Goal: Transaction & Acquisition: Subscribe to service/newsletter

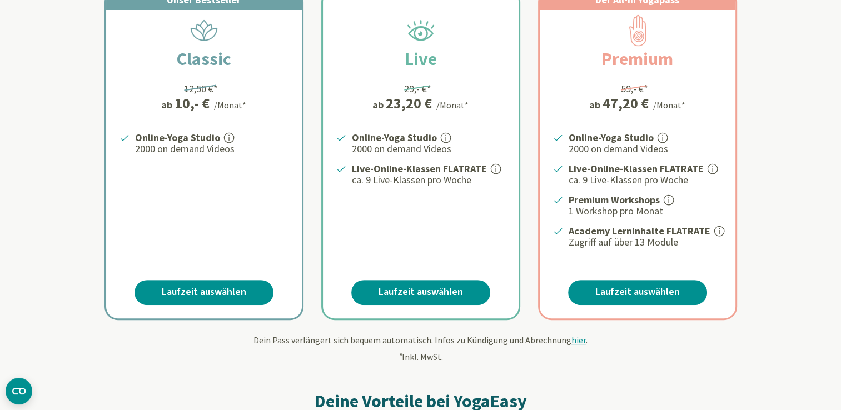
scroll to position [251, 0]
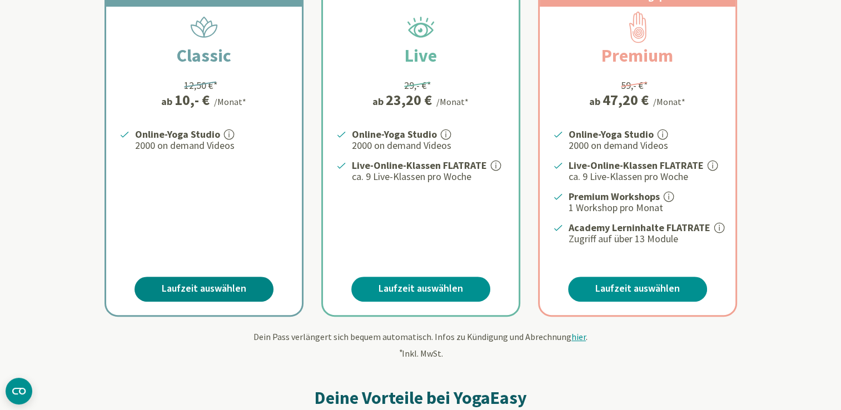
click at [246, 290] on link "Laufzeit auswählen" at bounding box center [204, 289] width 139 height 25
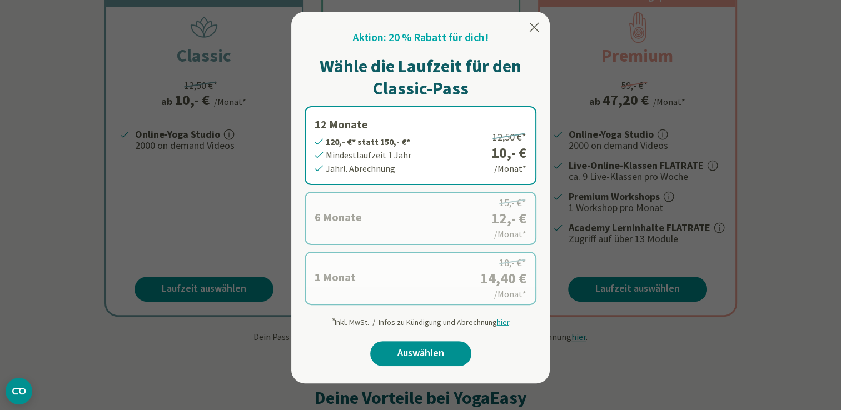
click at [376, 213] on label "6 Monate 72,- €* statt 90,- €* Mindestlaufzeit 6 Monate [GEOGRAPHIC_DATA]. Abre…" at bounding box center [421, 218] width 232 height 53
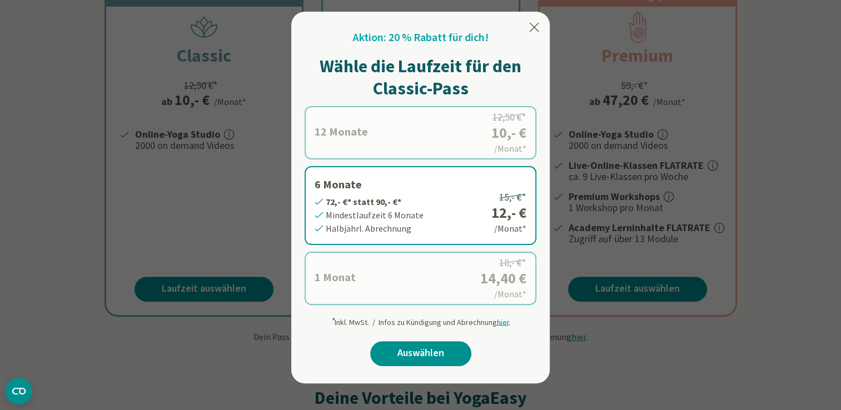
click at [402, 122] on label "12 Monate 120,- €* statt 150,- €* Mindestlaufzeit 1 Jahr Jährl. Abrechnung 12,5…" at bounding box center [421, 132] width 232 height 53
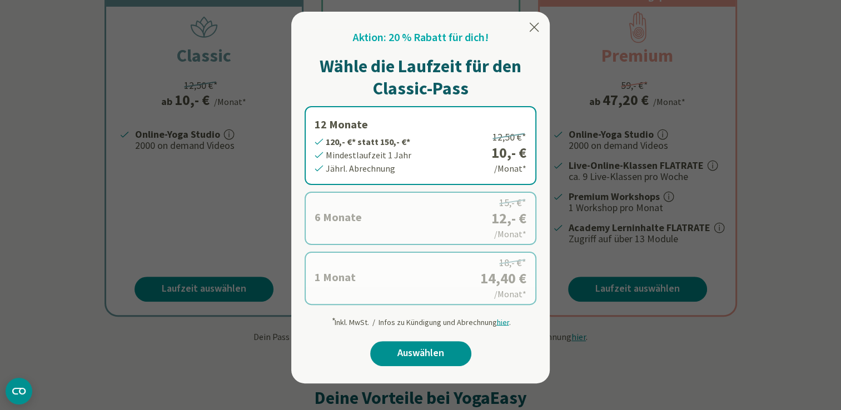
click at [371, 218] on label "6 Monate 72,- €* statt 90,- €* Mindestlaufzeit 6 Monate [GEOGRAPHIC_DATA]. Abre…" at bounding box center [421, 218] width 232 height 53
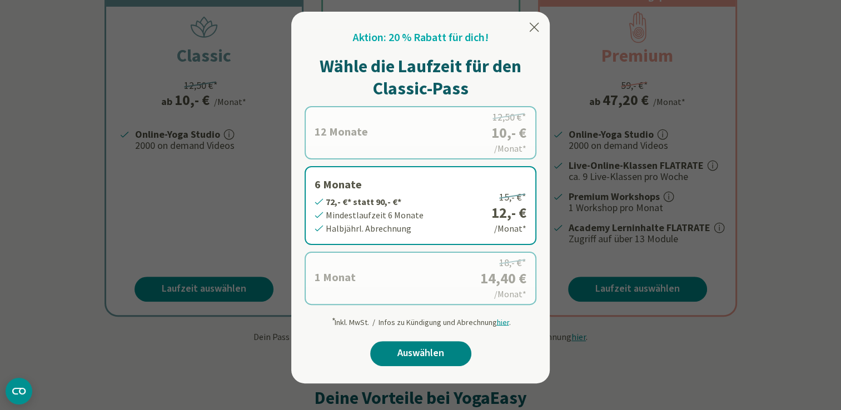
click at [396, 360] on link "Auswählen" at bounding box center [420, 353] width 101 height 25
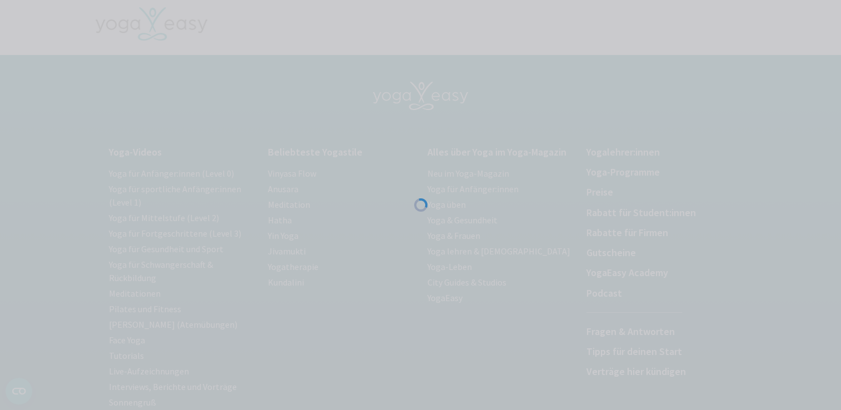
scroll to position [101, 0]
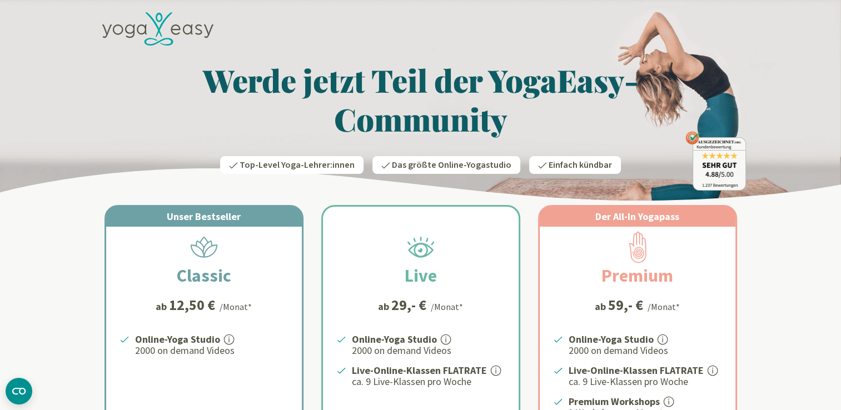
click at [126, 20] on icon at bounding box center [157, 29] width 111 height 34
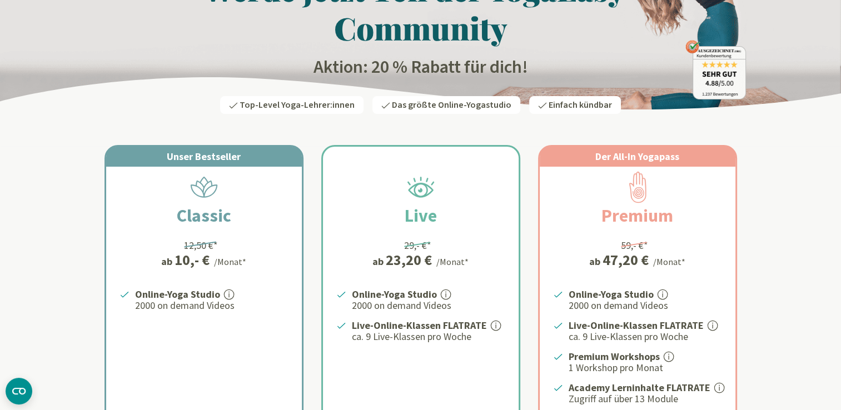
scroll to position [225, 0]
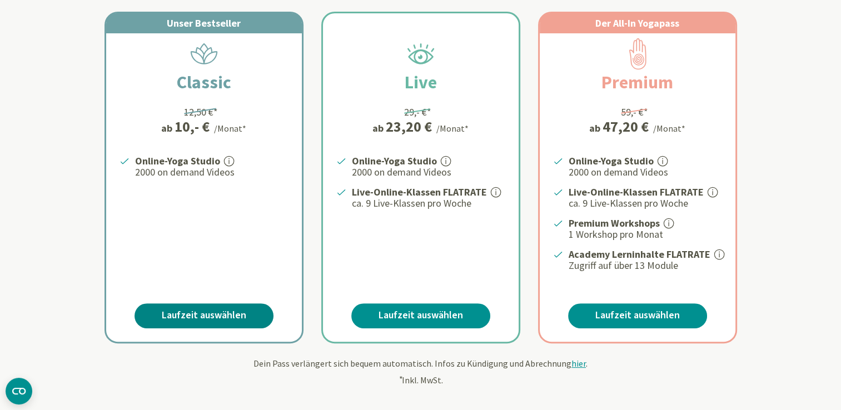
click at [237, 317] on link "Laufzeit auswählen" at bounding box center [204, 316] width 139 height 25
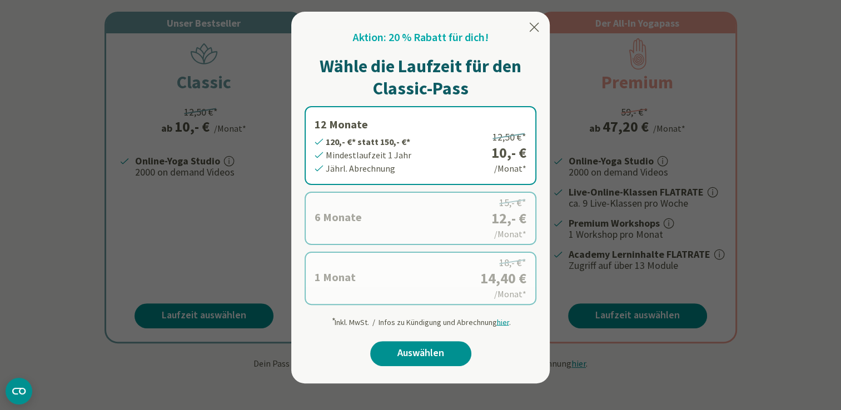
click at [391, 210] on label "6 Monate 72,- €* statt 90,- €* Mindestlaufzeit 6 Monate [GEOGRAPHIC_DATA]. Abre…" at bounding box center [421, 218] width 232 height 53
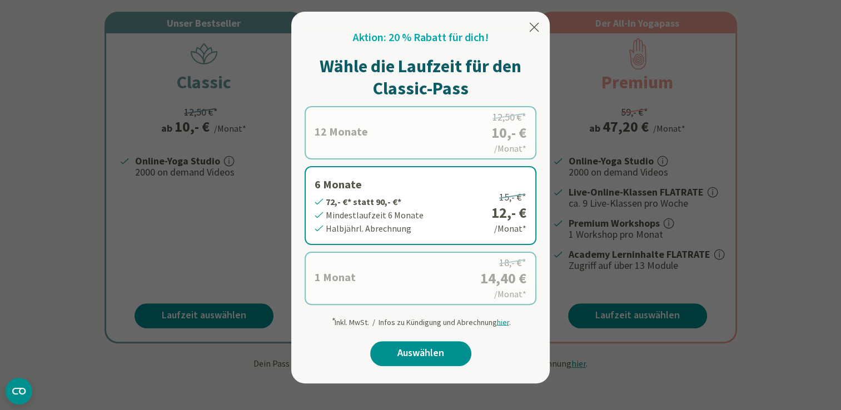
click at [765, 187] on div at bounding box center [420, 205] width 841 height 410
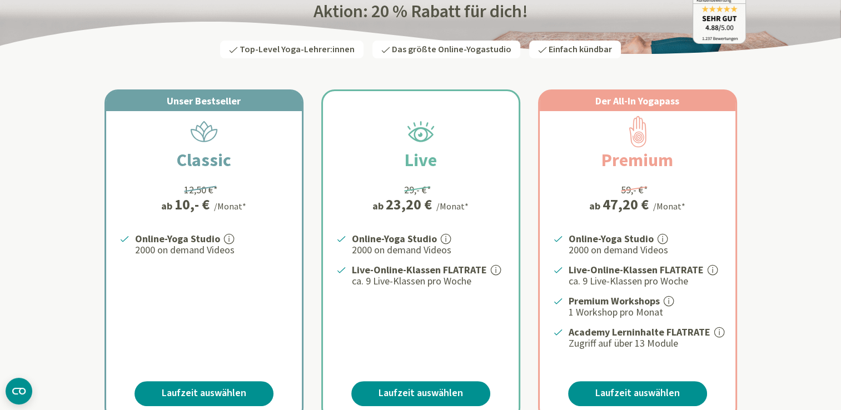
scroll to position [0, 0]
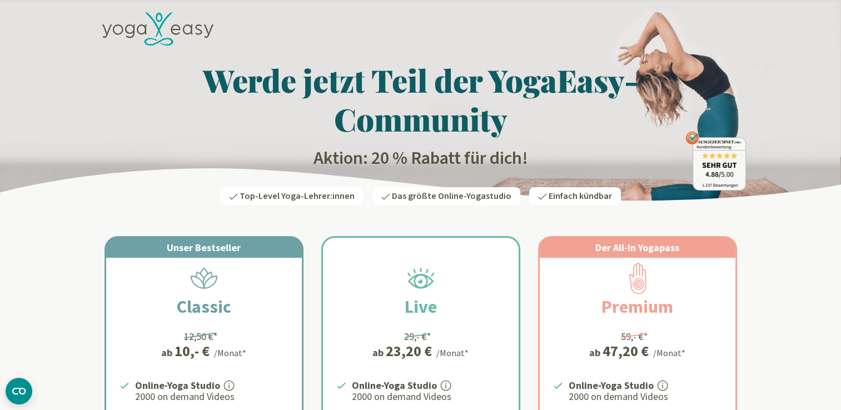
click at [170, 37] on icon at bounding box center [157, 29] width 111 height 34
